Goal: Transaction & Acquisition: Purchase product/service

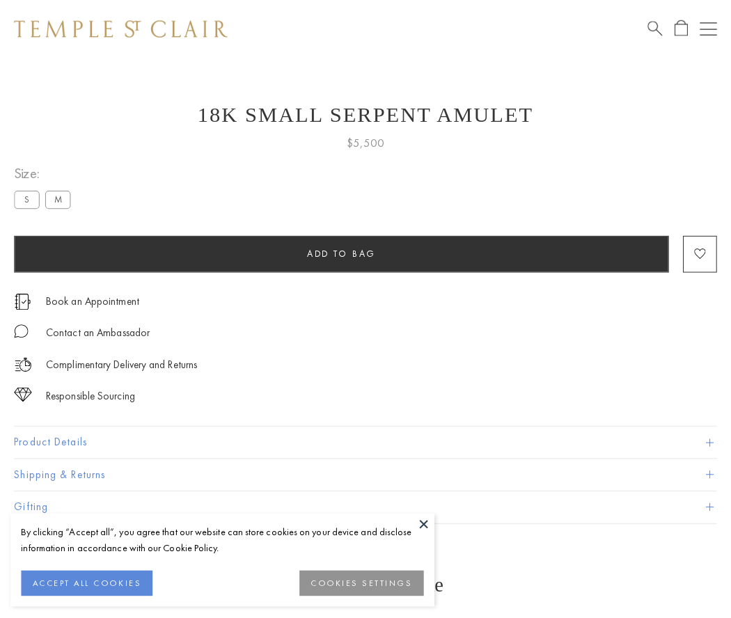
scroll to position [1, 0]
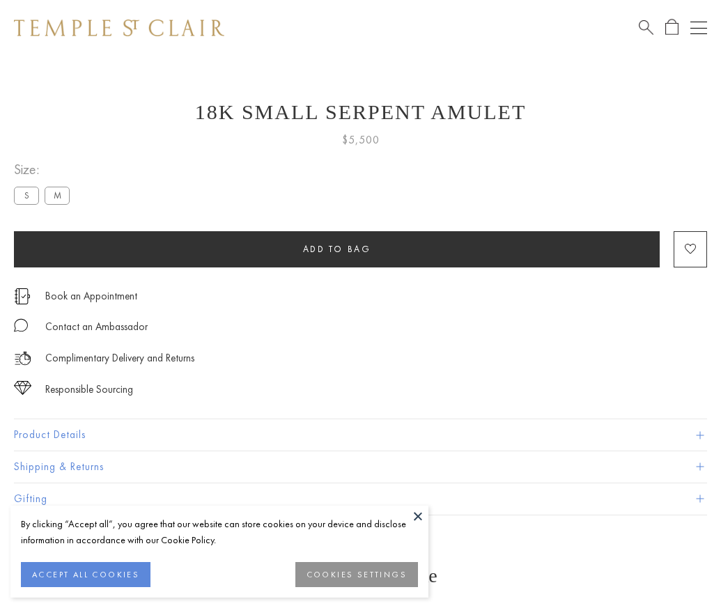
click at [336, 249] on span "Add to bag" at bounding box center [337, 249] width 68 height 12
